Goal: Navigation & Orientation: Find specific page/section

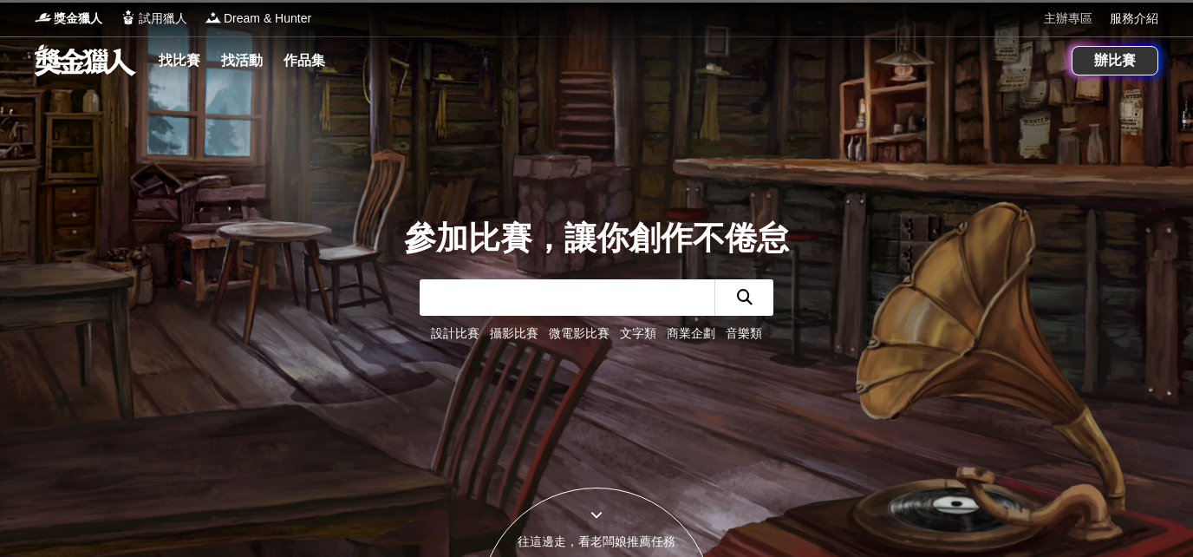
click at [1073, 14] on link "主辦專區" at bounding box center [1068, 19] width 49 height 18
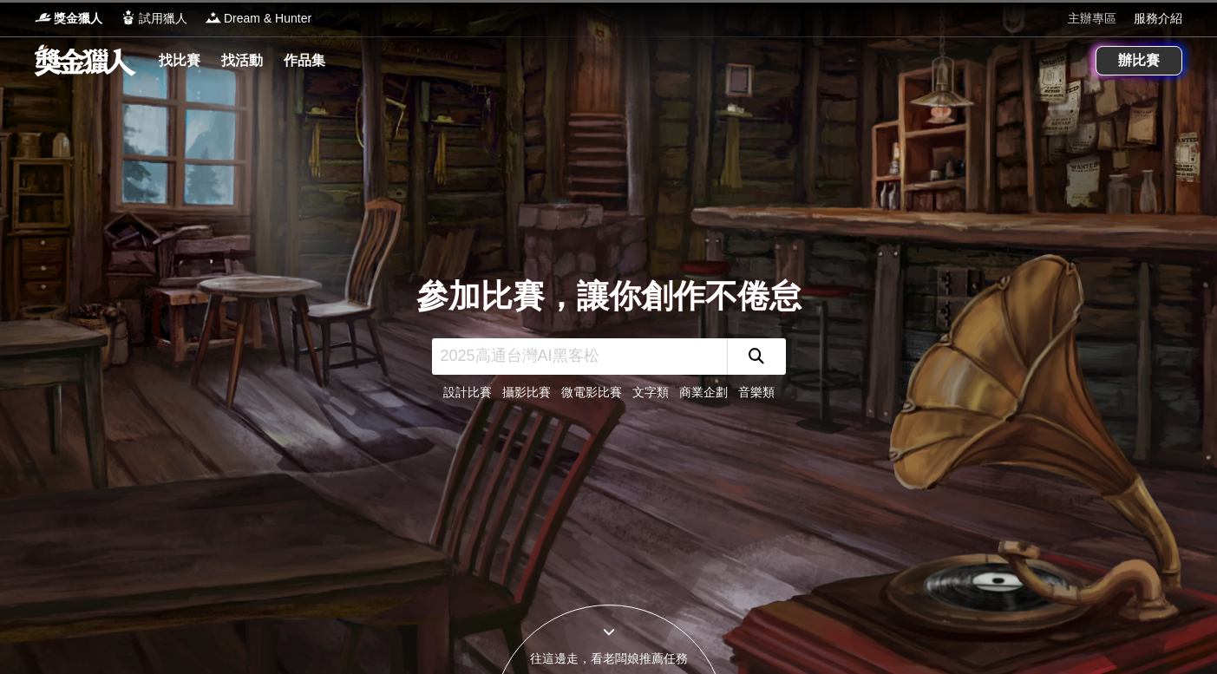
click at [1097, 21] on link "主辦專區" at bounding box center [1092, 19] width 49 height 18
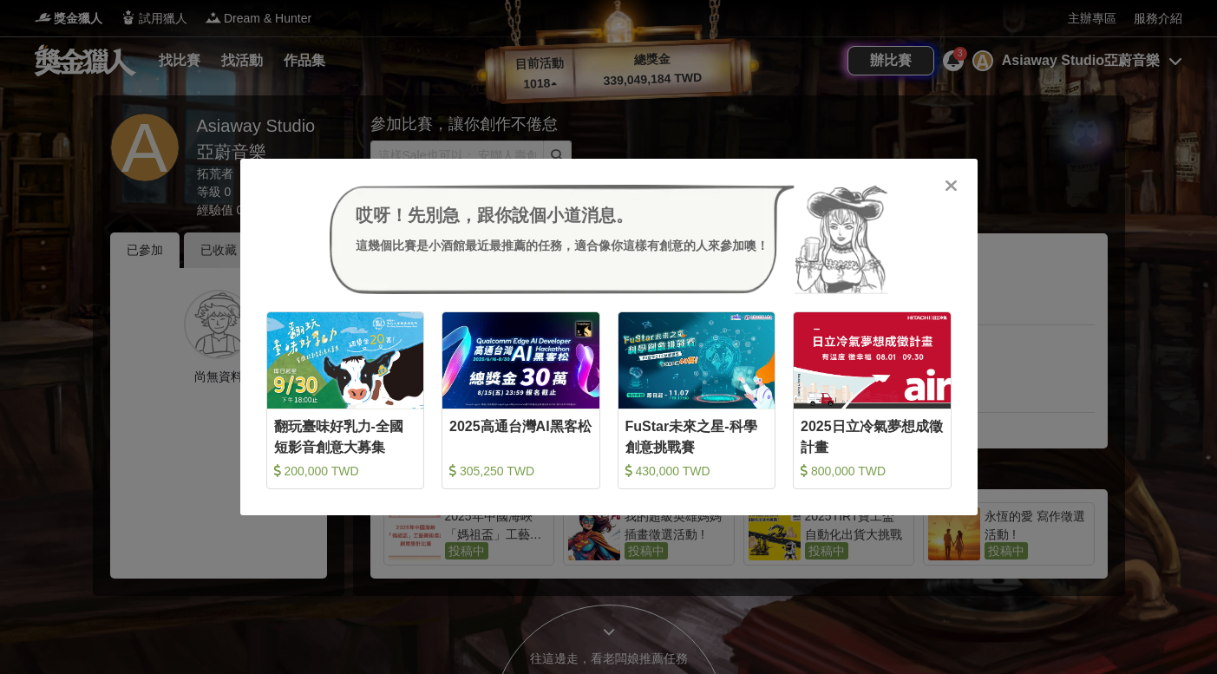
click at [946, 181] on icon at bounding box center [951, 185] width 13 height 17
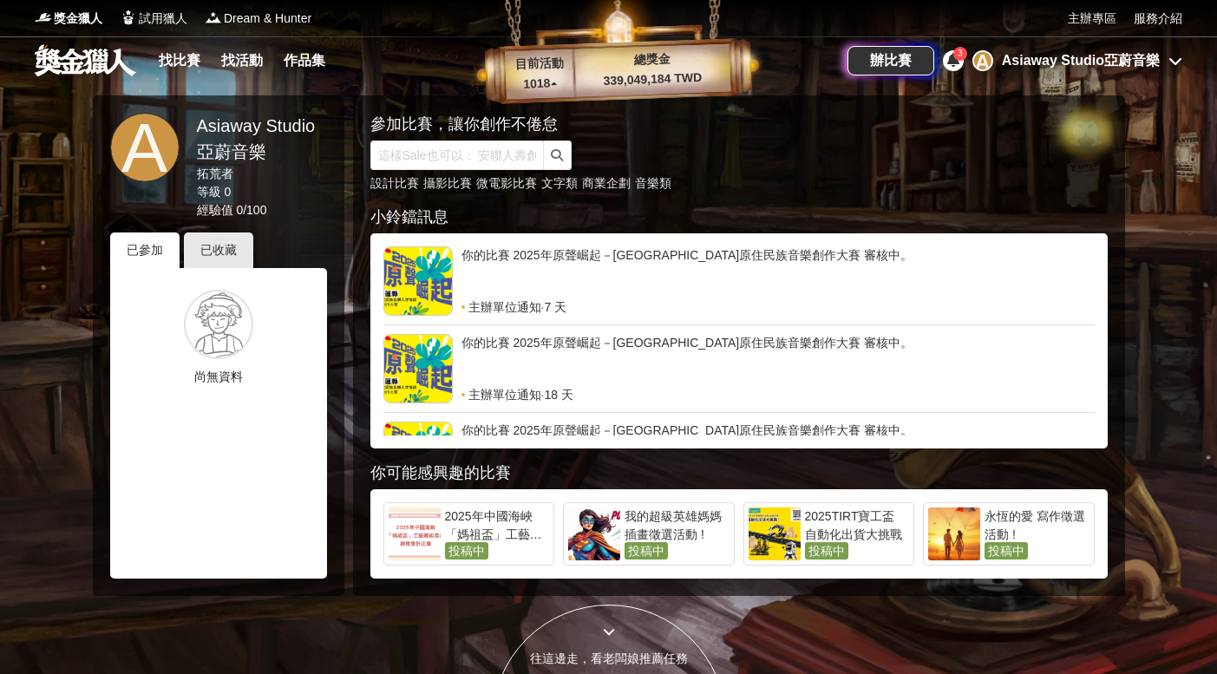
click at [1108, 62] on div "Asiaway Studio亞蔚音樂" at bounding box center [1081, 60] width 158 height 21
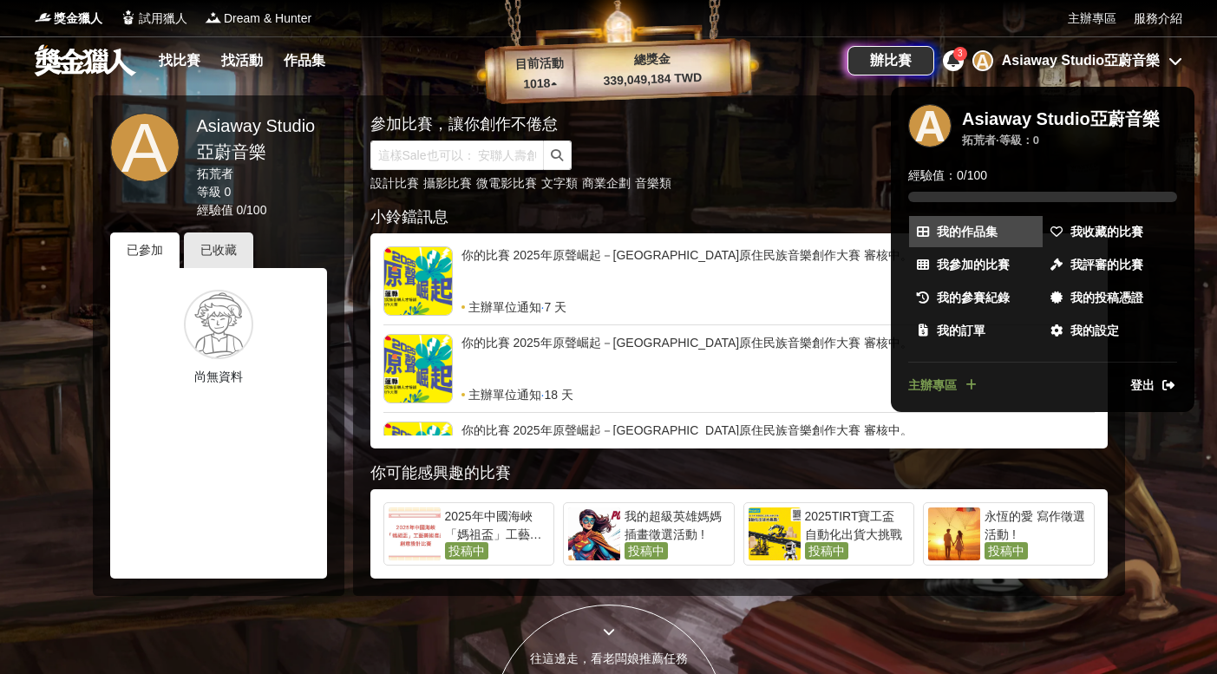
click at [972, 227] on span "我的作品集" at bounding box center [967, 232] width 61 height 18
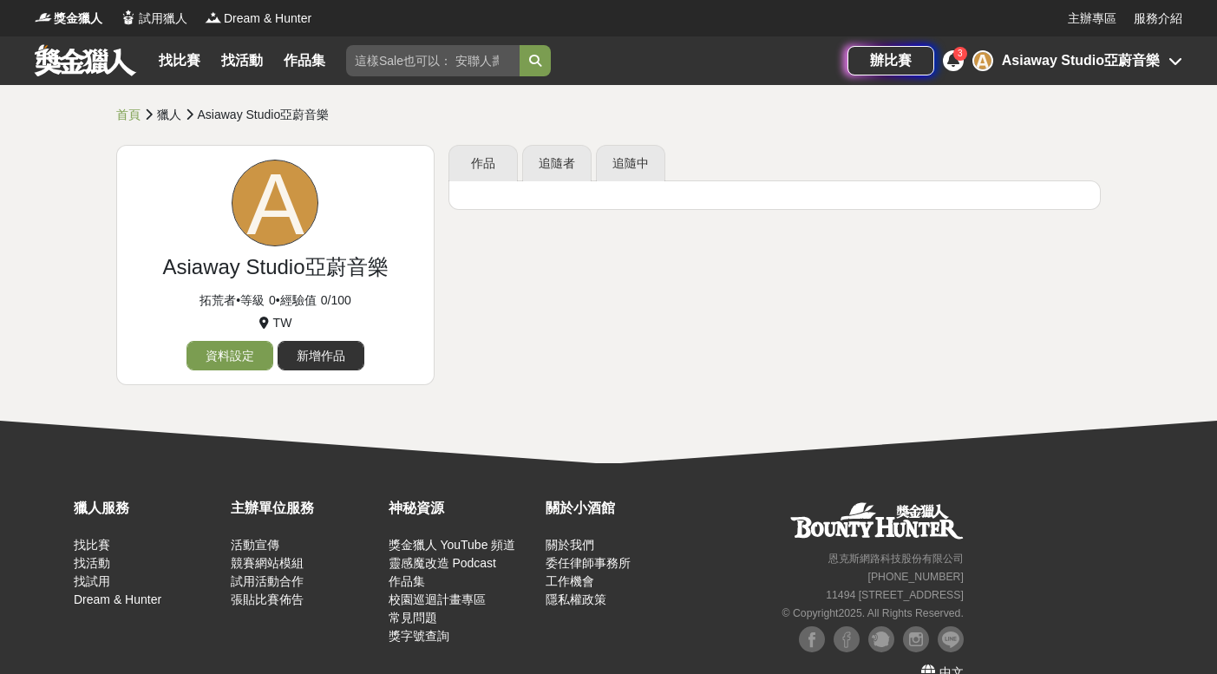
click at [1166, 60] on div "A Asiaway Studio亞蔚音樂" at bounding box center [1077, 60] width 210 height 21
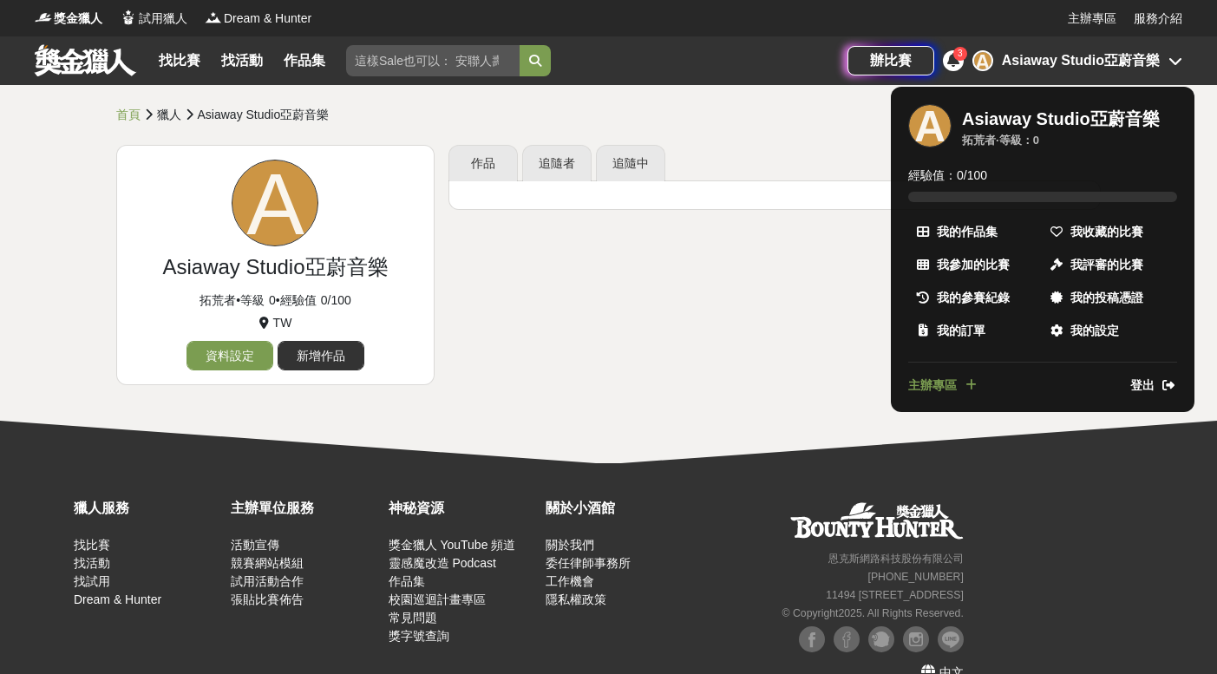
click at [764, 125] on div at bounding box center [608, 337] width 1217 height 674
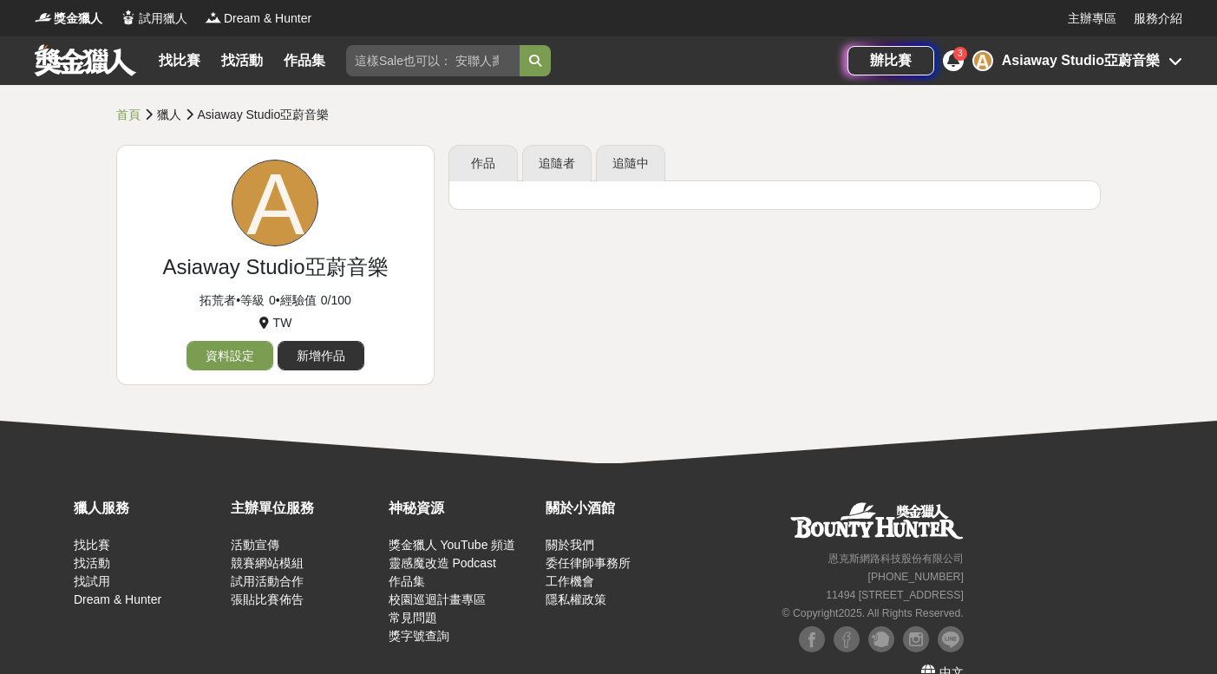
click at [958, 64] on icon at bounding box center [953, 60] width 12 height 14
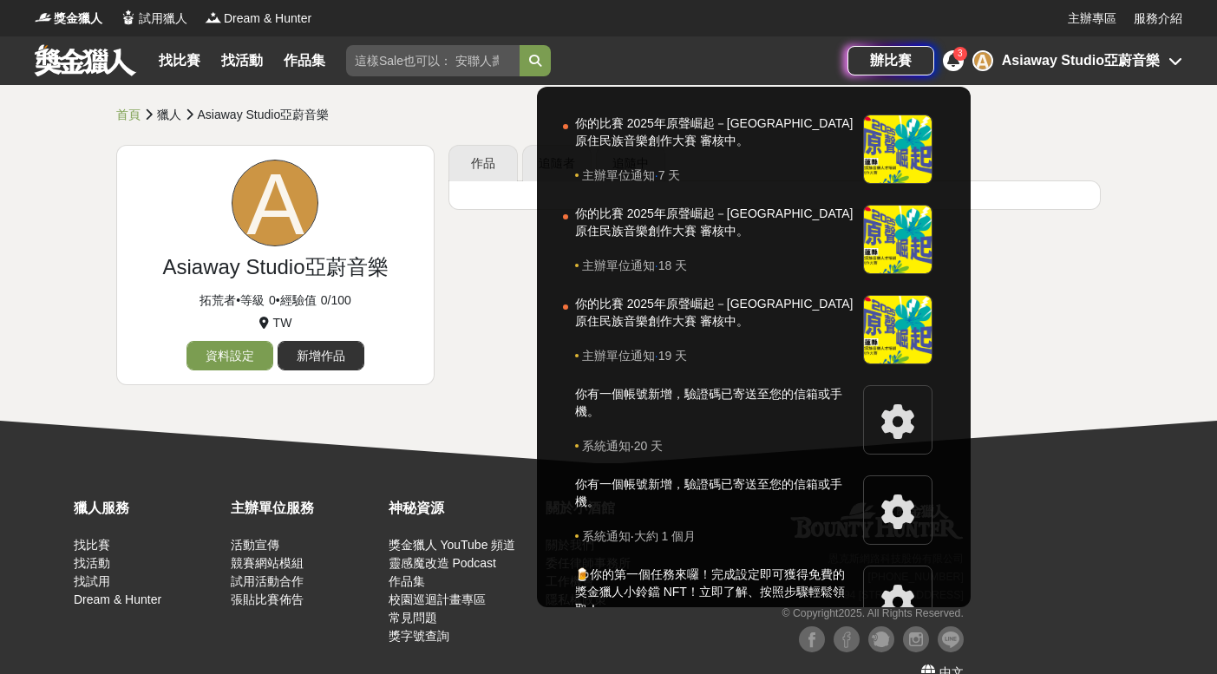
click at [1083, 148] on div at bounding box center [608, 337] width 1217 height 674
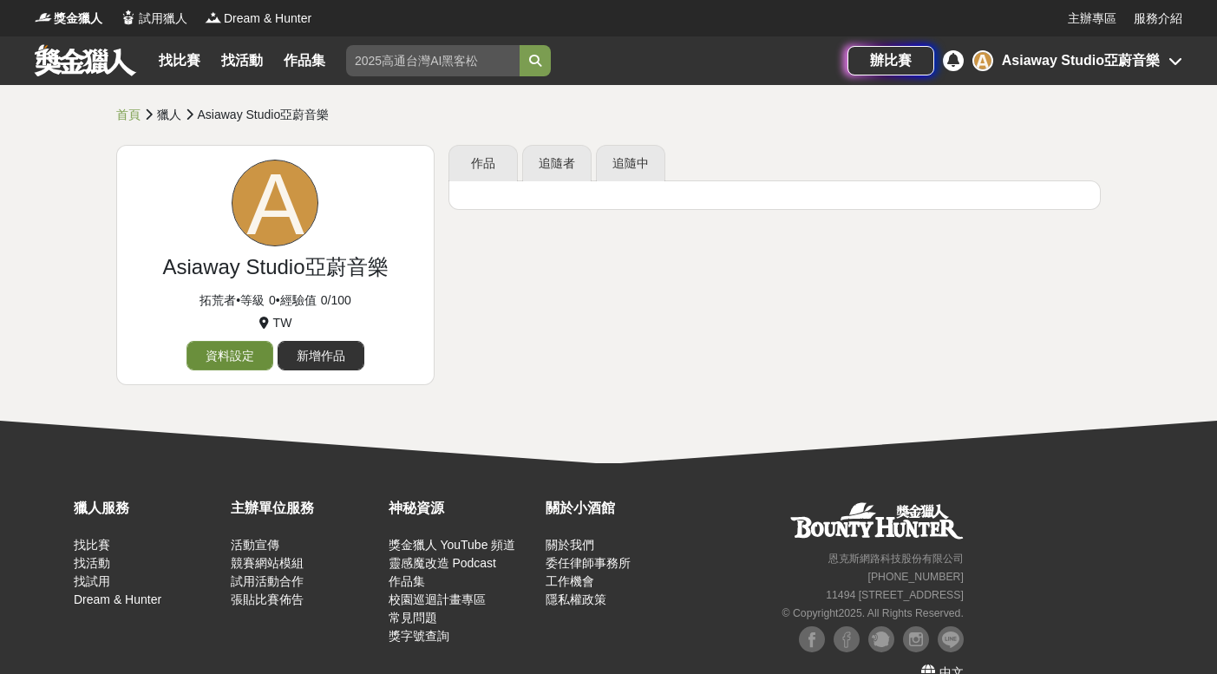
click at [250, 344] on link "資料設定" at bounding box center [229, 355] width 87 height 29
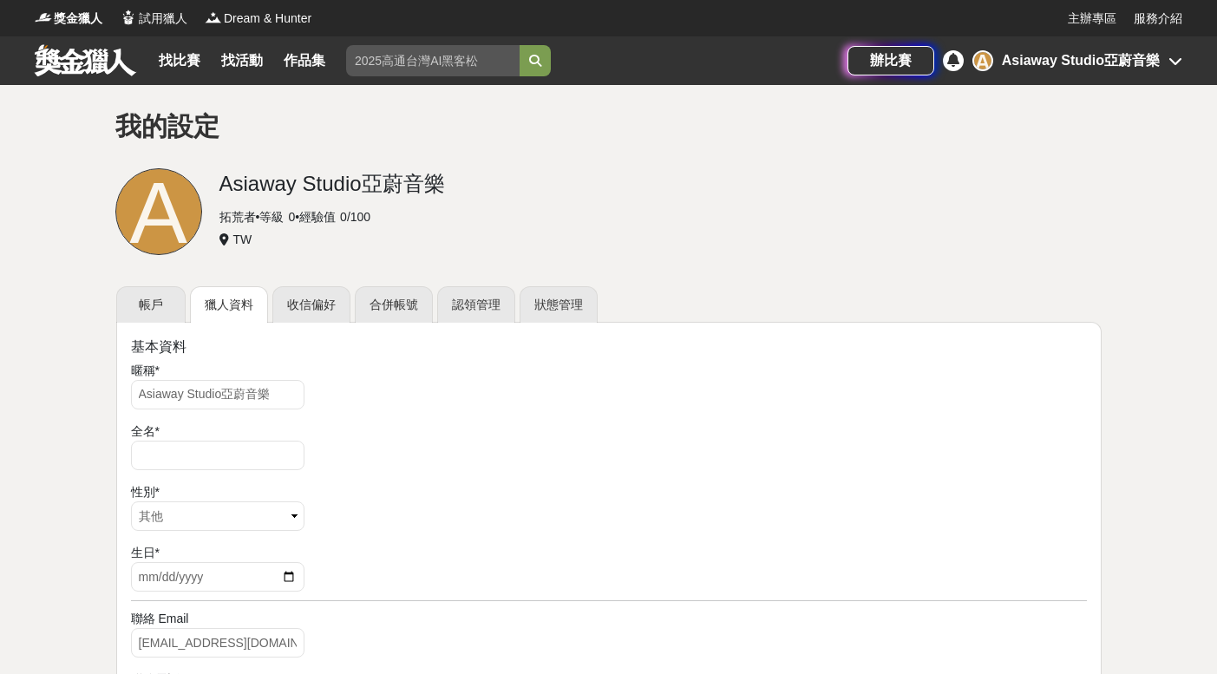
click at [1110, 75] on div "辦比賽 A Asiaway Studio亞蔚音樂" at bounding box center [1014, 60] width 335 height 49
click at [1123, 54] on div "Asiaway Studio亞蔚音樂" at bounding box center [1081, 60] width 158 height 21
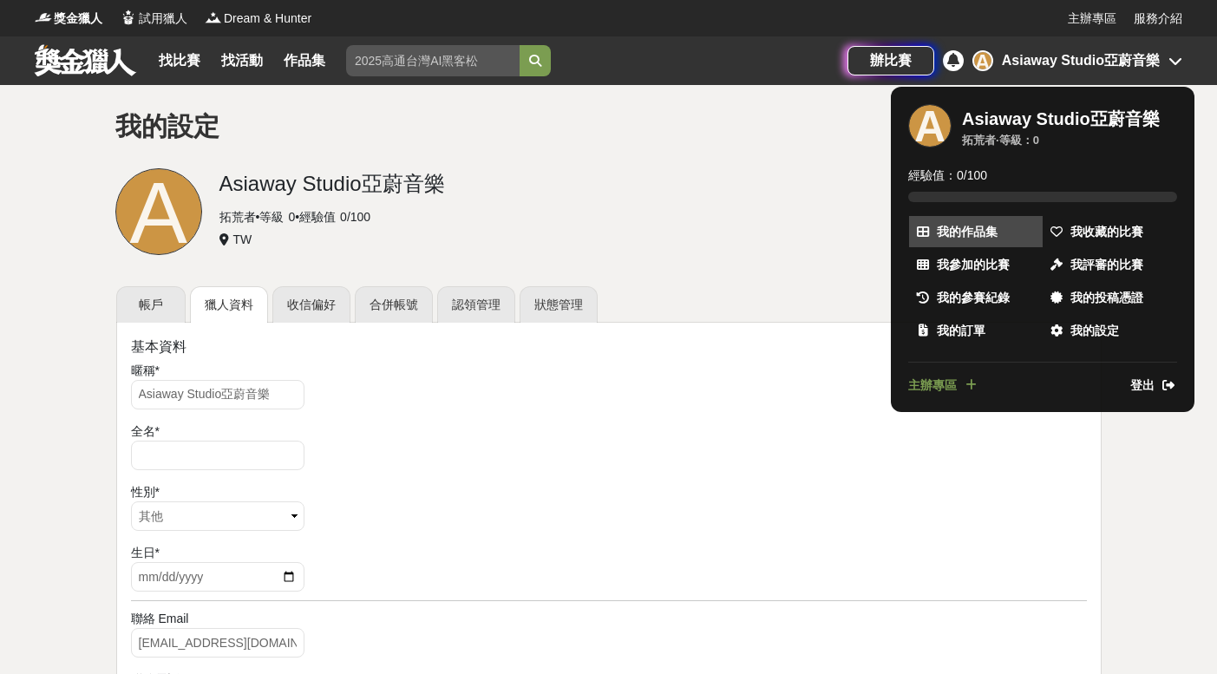
click at [983, 232] on span "我的作品集" at bounding box center [967, 232] width 61 height 18
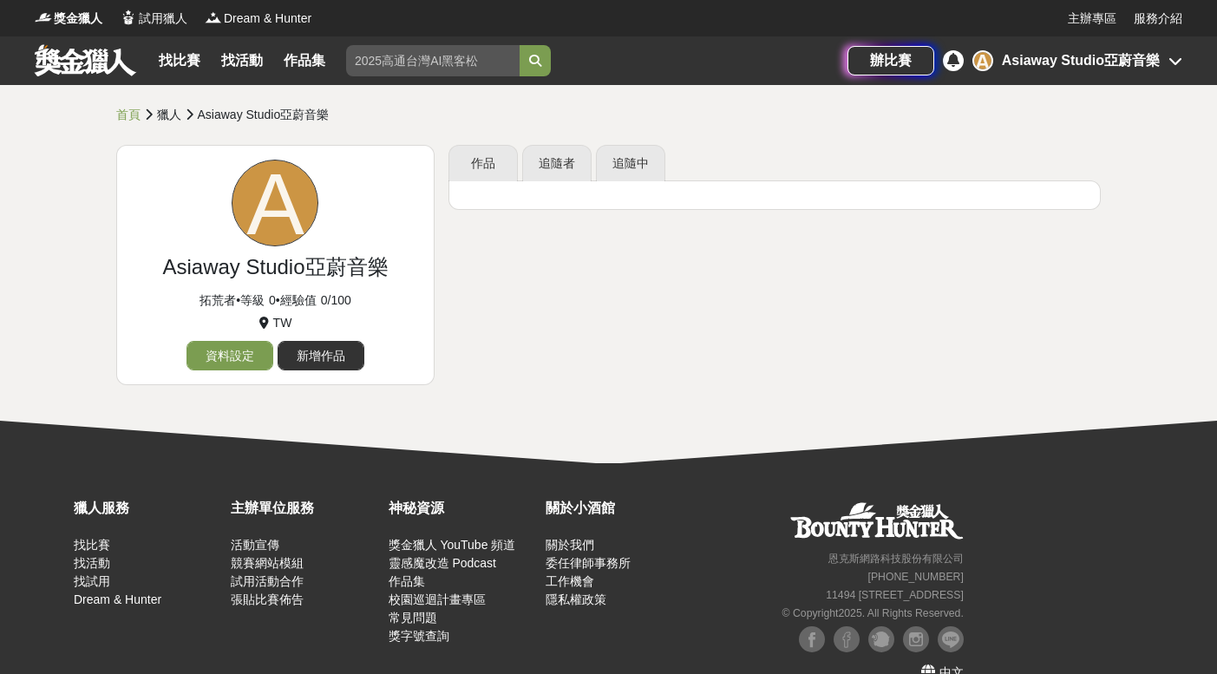
click at [1165, 62] on div "A Asiaway Studio亞蔚音樂" at bounding box center [1077, 60] width 210 height 21
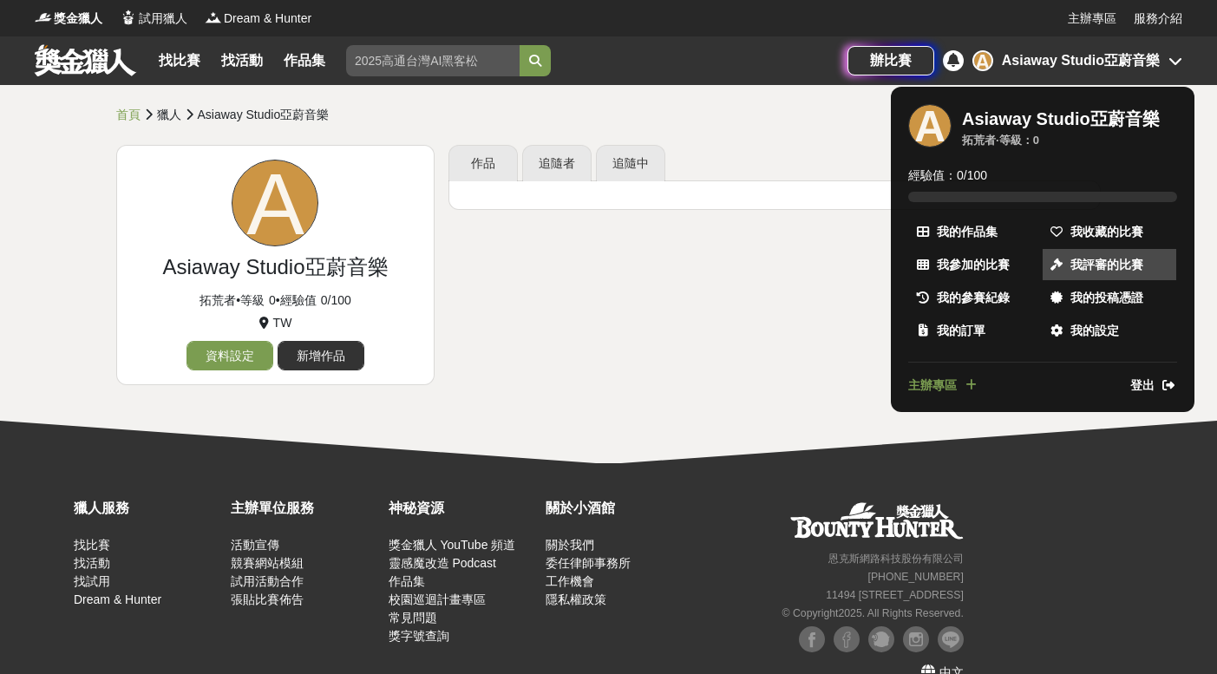
click at [1125, 266] on span "我評審的比賽" at bounding box center [1106, 265] width 73 height 18
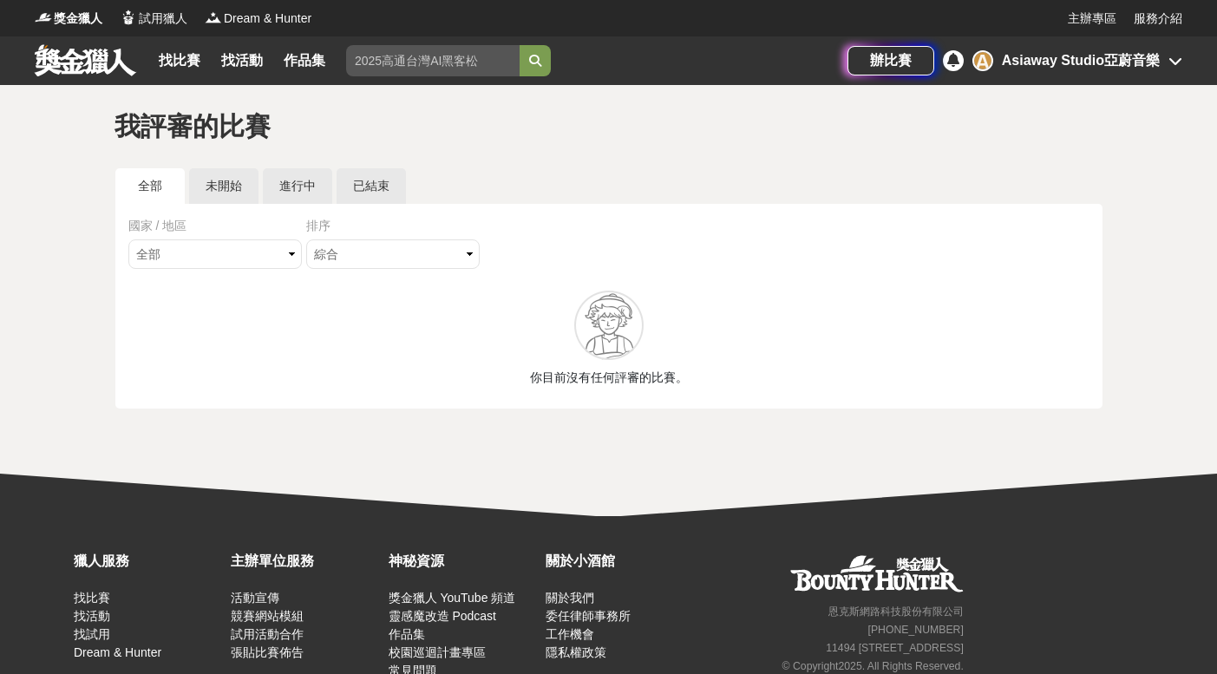
click at [1141, 69] on div "Asiaway Studio亞蔚音樂" at bounding box center [1081, 60] width 158 height 21
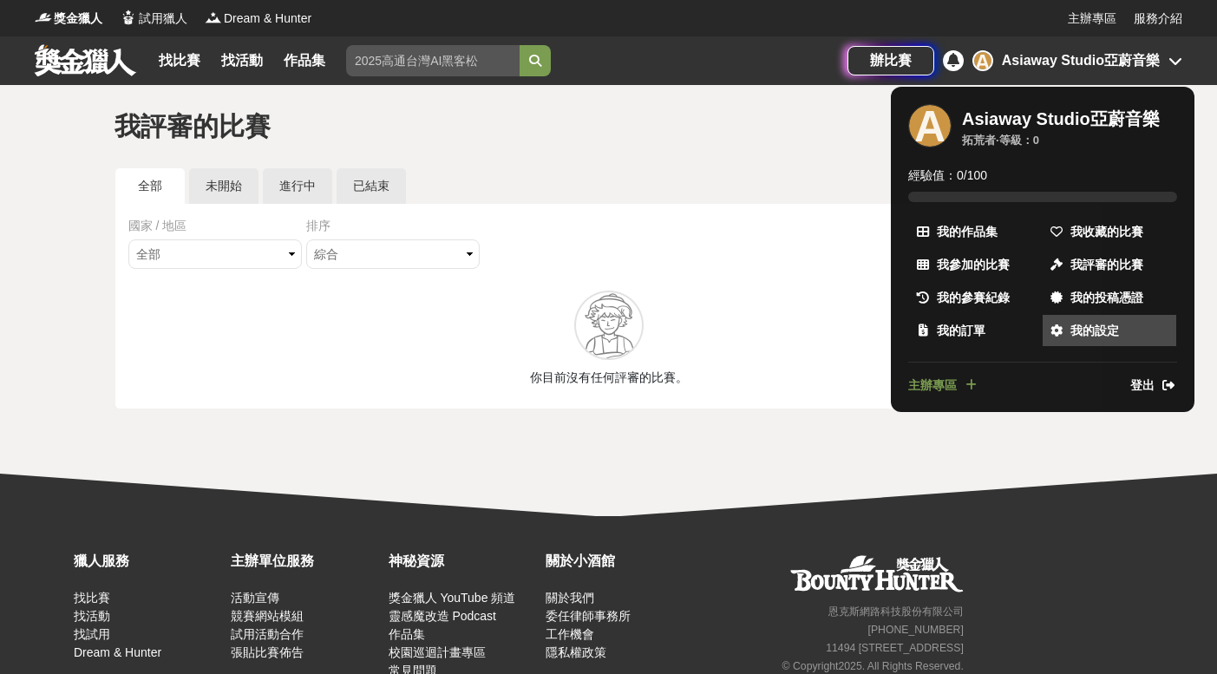
click at [1115, 320] on link "我的設定" at bounding box center [1110, 330] width 134 height 31
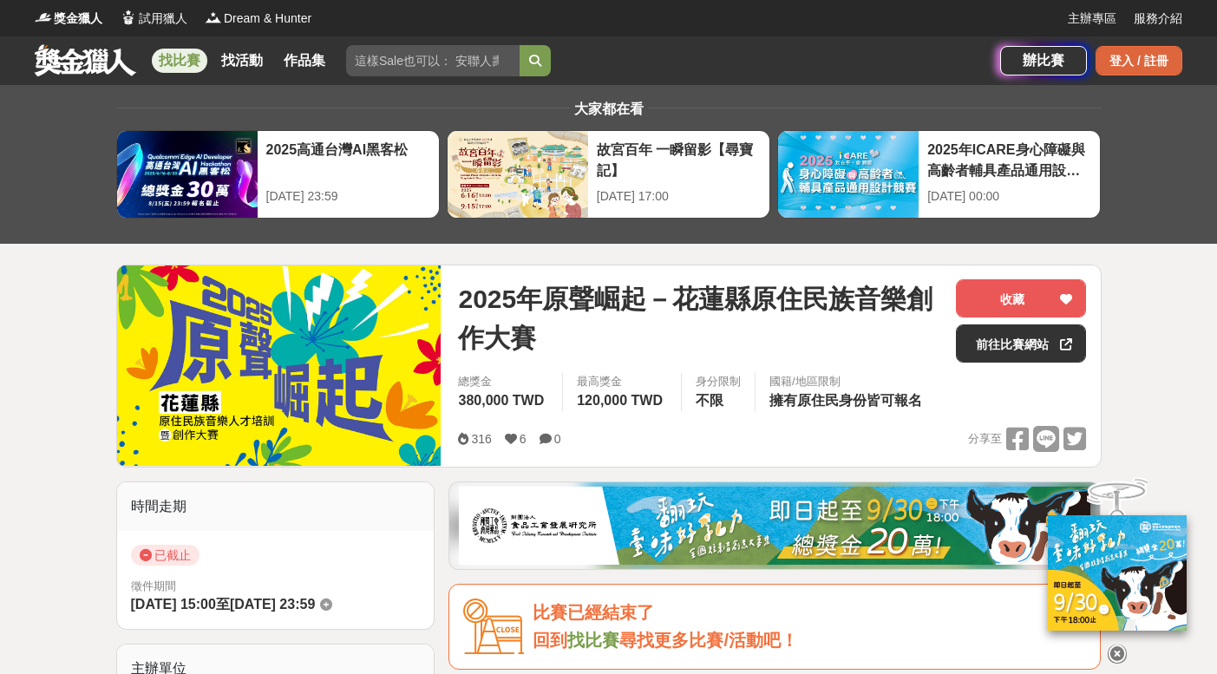
click at [1159, 58] on div "登入 / 註冊" at bounding box center [1138, 60] width 87 height 29
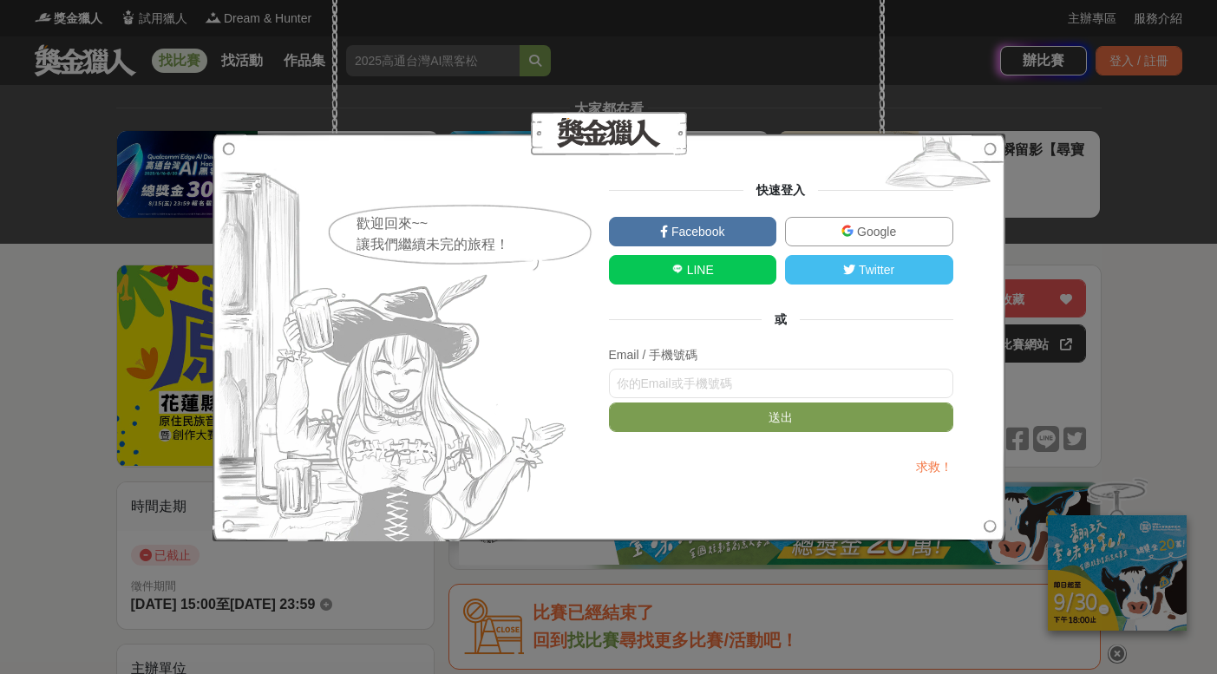
click at [833, 228] on link "Google" at bounding box center [869, 231] width 168 height 29
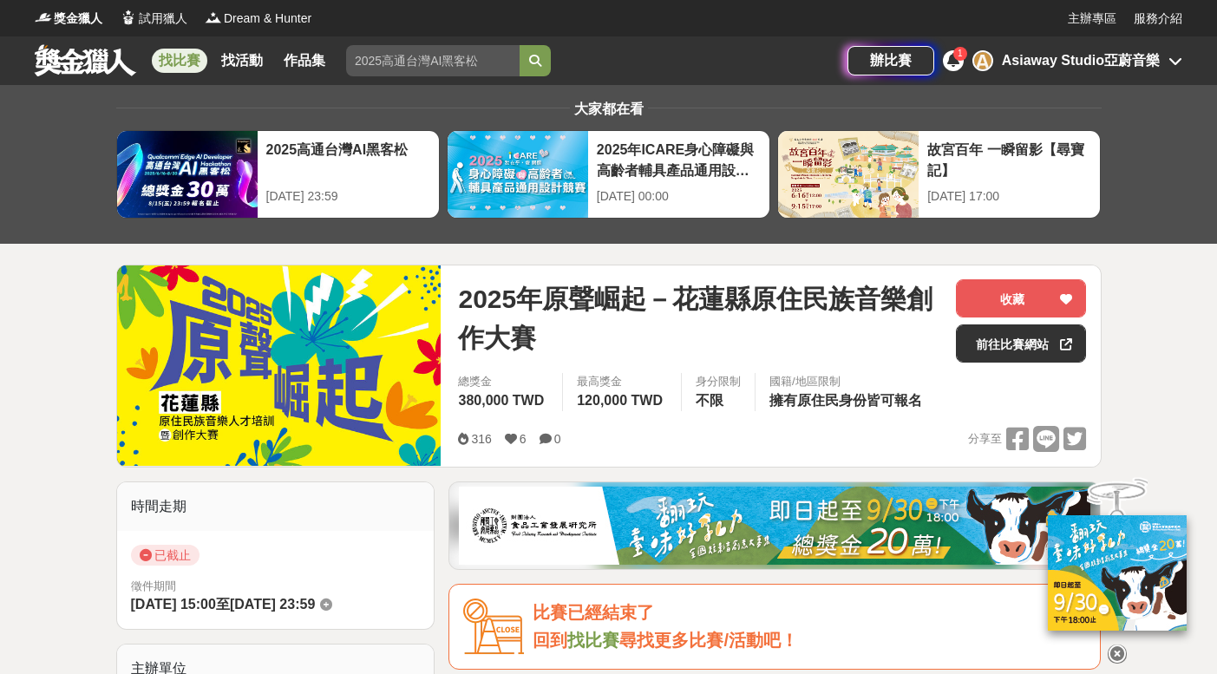
click at [1022, 67] on div "Asiaway Studio亞蔚音樂" at bounding box center [1081, 60] width 158 height 21
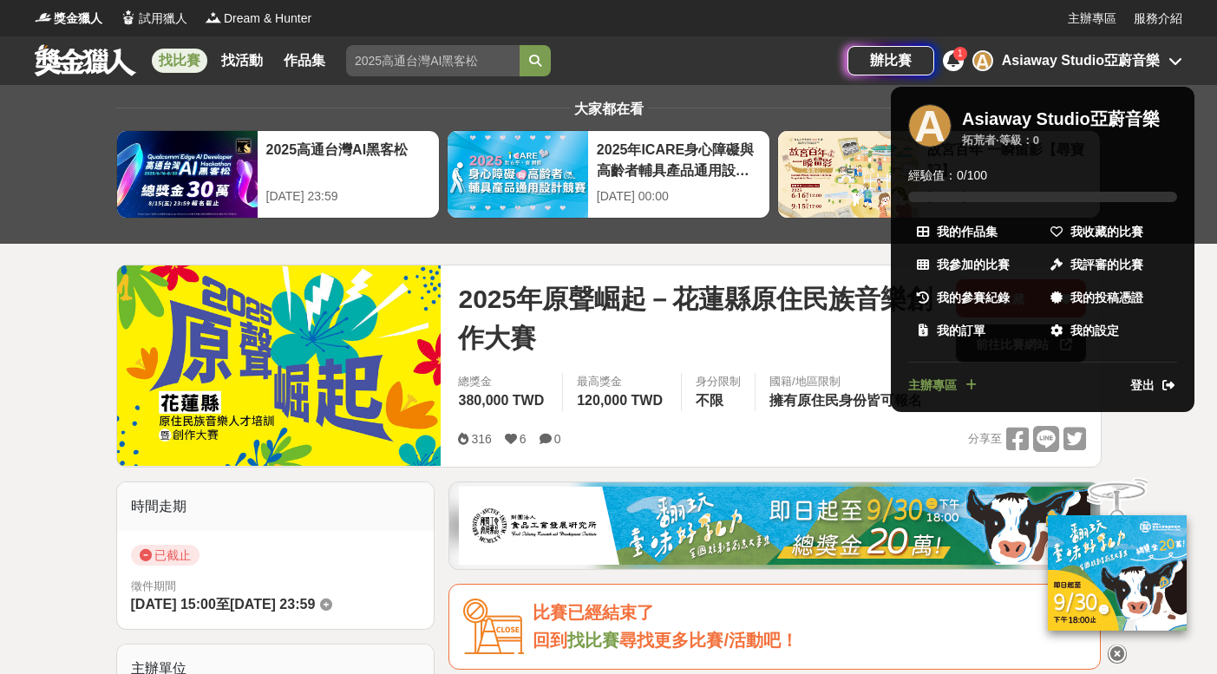
click at [952, 376] on span "主辦專區" at bounding box center [932, 385] width 49 height 18
